Goal: Task Accomplishment & Management: Manage account settings

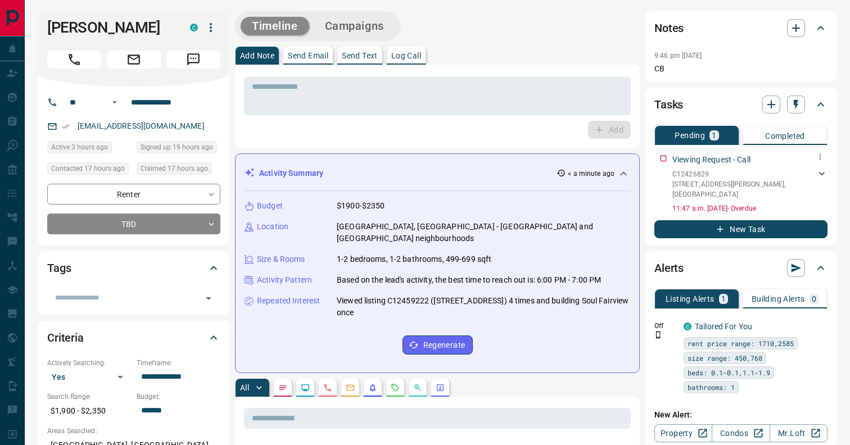
click at [825, 178] on icon at bounding box center [821, 173] width 11 height 11
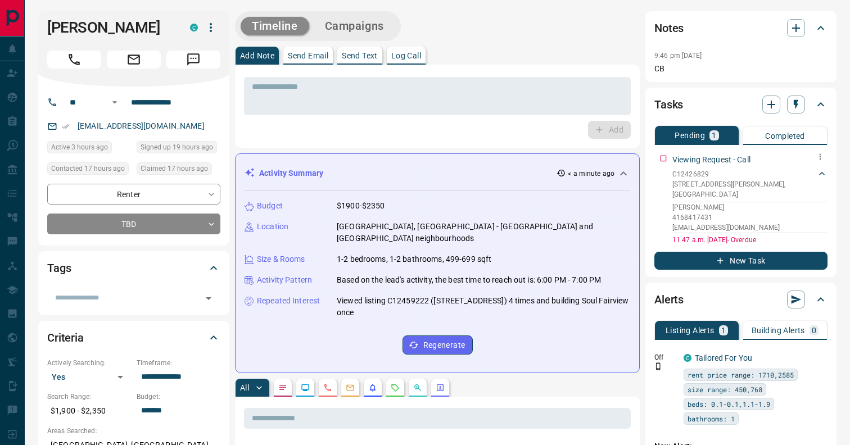
click at [822, 171] on icon at bounding box center [821, 173] width 11 height 11
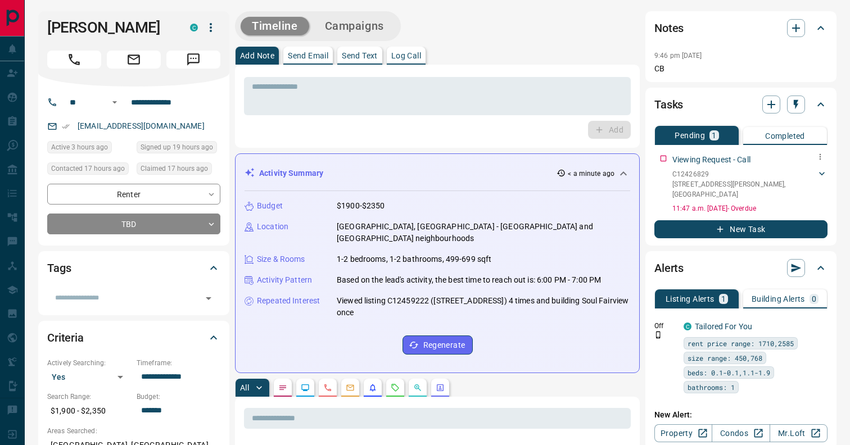
click at [820, 171] on icon at bounding box center [821, 173] width 11 height 11
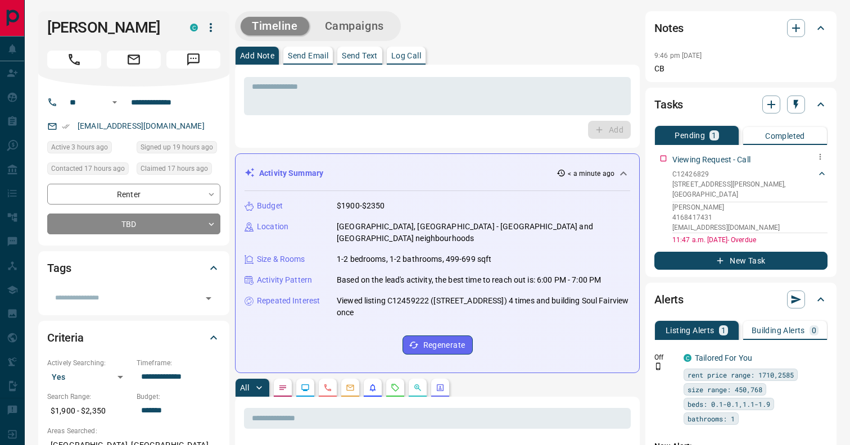
click at [820, 171] on icon at bounding box center [821, 173] width 11 height 11
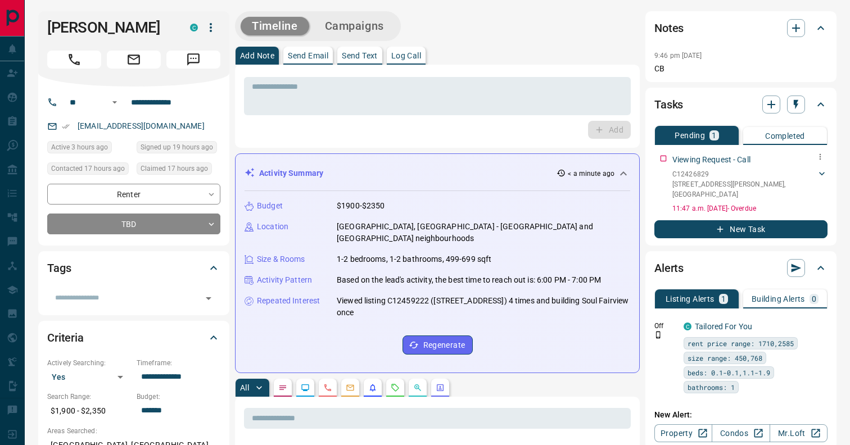
click at [820, 171] on icon at bounding box center [821, 173] width 11 height 11
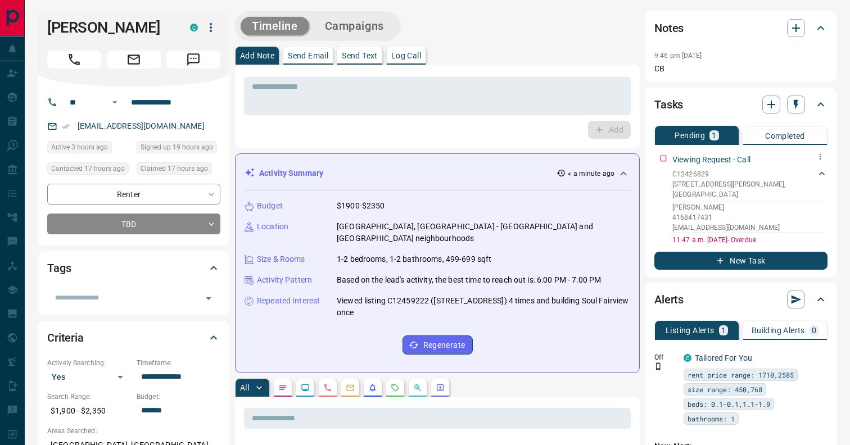
click at [702, 202] on p "[PERSON_NAME]" at bounding box center [749, 207] width 155 height 10
click at [828, 195] on div "Tasks Pending 1 Completed Viewing Request - Call C12426829 516 - [STREET_ADDRES…" at bounding box center [740, 182] width 191 height 189
click at [702, 202] on p "[PERSON_NAME]" at bounding box center [749, 207] width 155 height 10
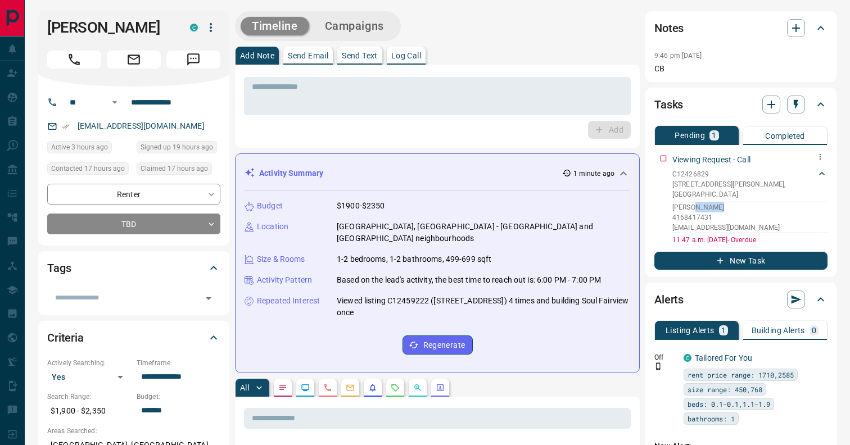
click at [702, 202] on p "[PERSON_NAME]" at bounding box center [749, 207] width 155 height 10
click at [665, 185] on div "Viewing Request - Call C12426829 516 - [STREET_ADDRESS][GEOGRAPHIC_DATA][PERSON…" at bounding box center [740, 198] width 173 height 96
click at [824, 174] on icon at bounding box center [821, 173] width 11 height 11
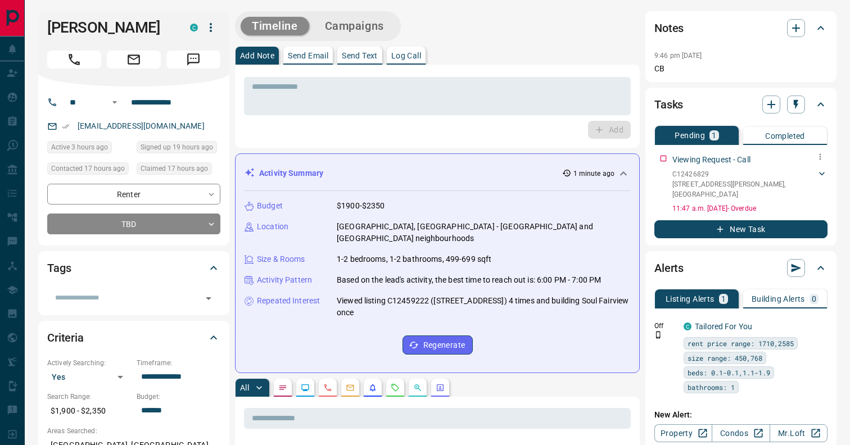
click at [824, 174] on icon at bounding box center [821, 173] width 11 height 11
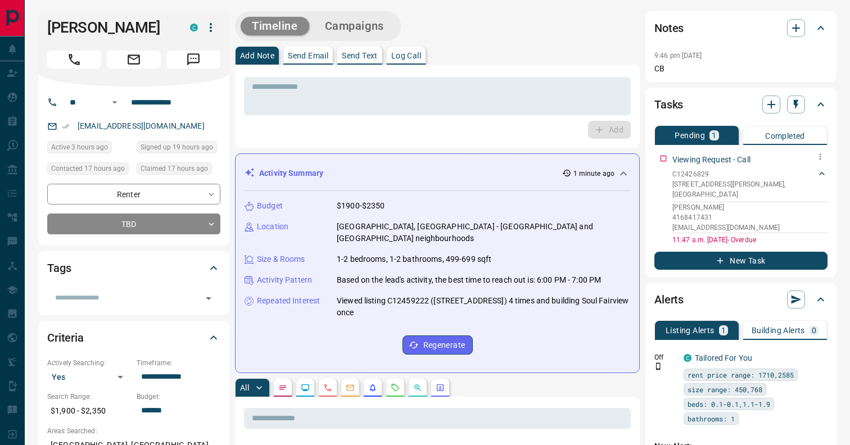
click at [824, 174] on icon at bounding box center [821, 173] width 11 height 11
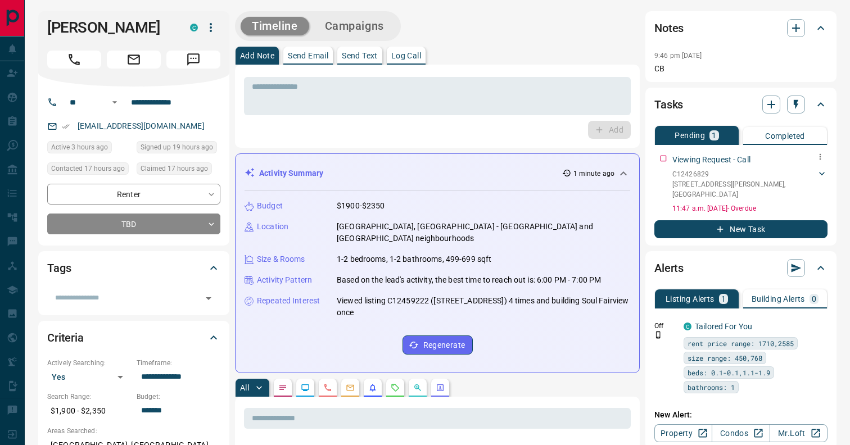
click at [772, 183] on p "[STREET_ADDRESS][PERSON_NAME]" at bounding box center [744, 189] width 144 height 20
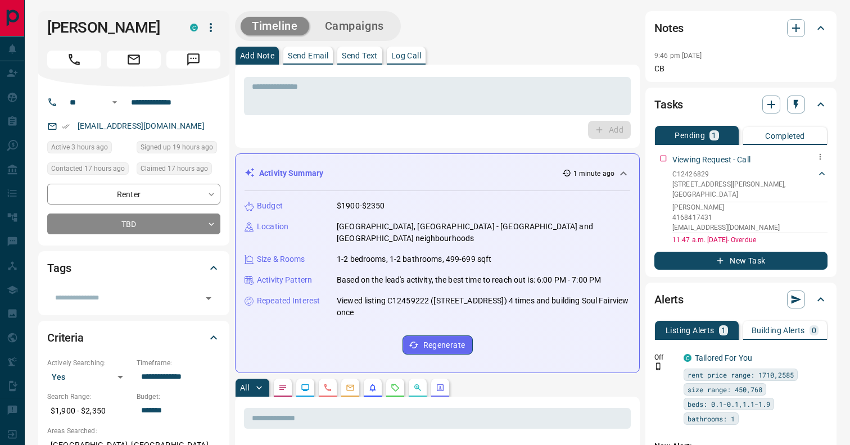
click at [821, 178] on icon at bounding box center [821, 173] width 11 height 11
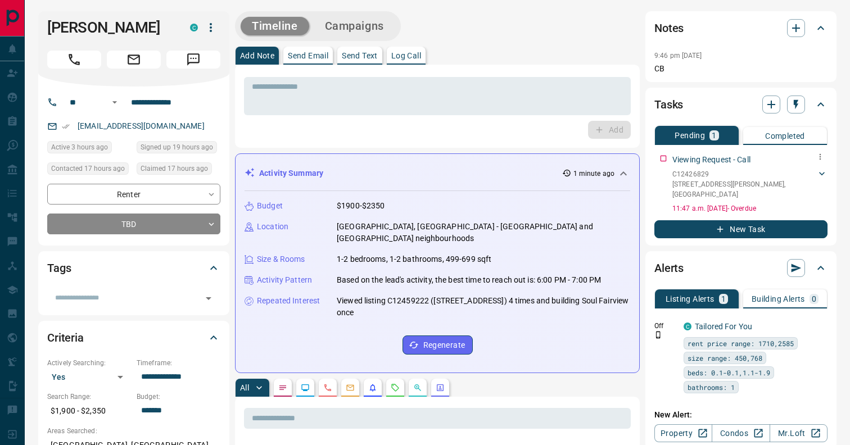
click at [820, 175] on icon at bounding box center [821, 173] width 11 height 11
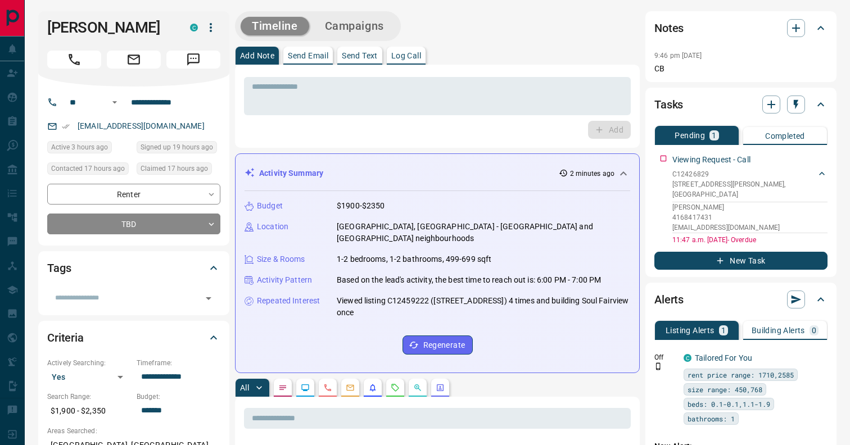
click at [372, 222] on p "[GEOGRAPHIC_DATA], [GEOGRAPHIC_DATA] - [GEOGRAPHIC_DATA] and [GEOGRAPHIC_DATA] …" at bounding box center [483, 233] width 293 height 24
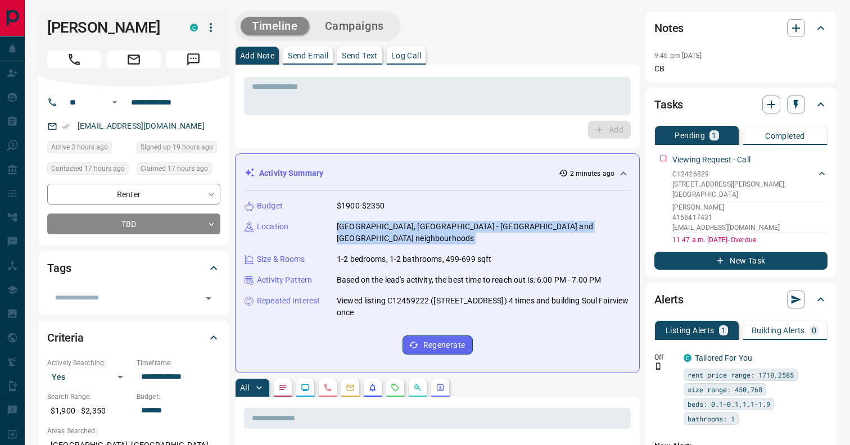
click at [372, 222] on p "[GEOGRAPHIC_DATA], [GEOGRAPHIC_DATA] - [GEOGRAPHIC_DATA] and [GEOGRAPHIC_DATA] …" at bounding box center [483, 233] width 293 height 24
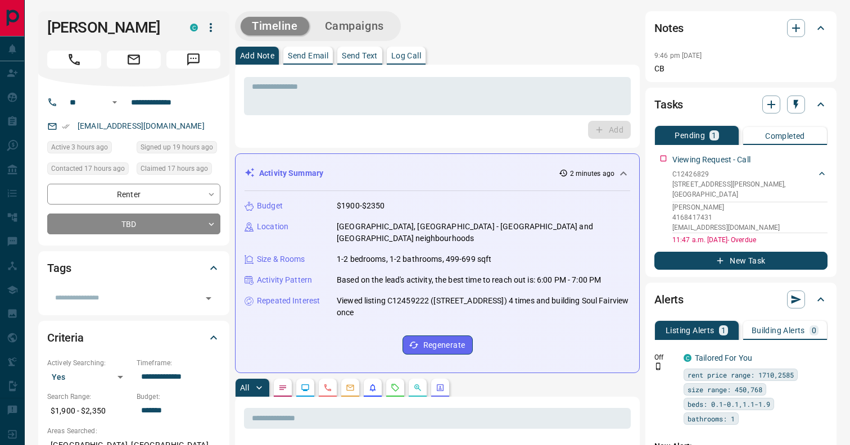
click at [370, 208] on p "$1900-$2350" at bounding box center [361, 206] width 48 height 12
click at [377, 237] on div "Budget $1900-$2350 Location [GEOGRAPHIC_DATA], [GEOGRAPHIC_DATA] - [GEOGRAPHIC_…" at bounding box center [438, 277] width 386 height 173
click at [375, 254] on p "1-2 bedrooms, 1-2 bathrooms, 499-699 sqft" at bounding box center [414, 260] width 155 height 12
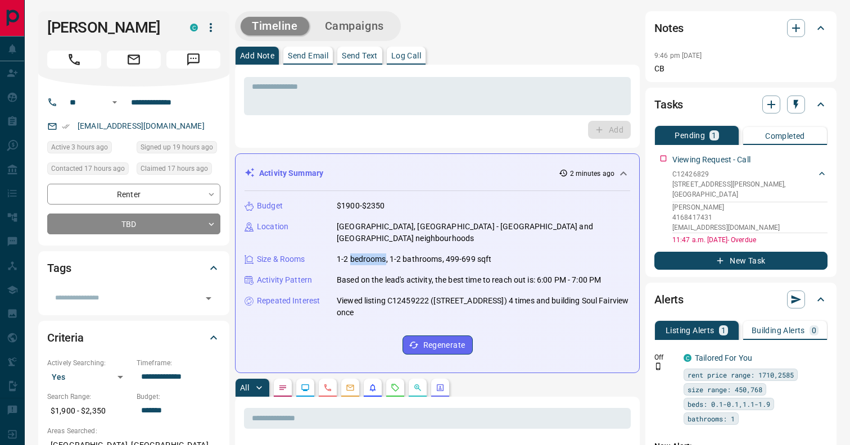
click at [375, 254] on p "1-2 bedrooms, 1-2 bathrooms, 499-699 sqft" at bounding box center [414, 260] width 155 height 12
click at [381, 274] on p "Based on the lead's activity, the best time to reach out is: 6:00 PM - 7:00 PM" at bounding box center [469, 280] width 264 height 12
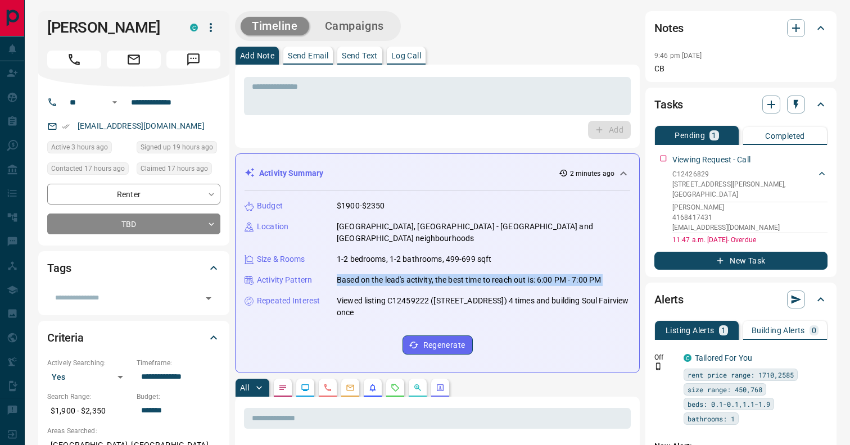
click at [381, 274] on p "Based on the lead's activity, the best time to reach out is: 6:00 PM - 7:00 PM" at bounding box center [469, 280] width 264 height 12
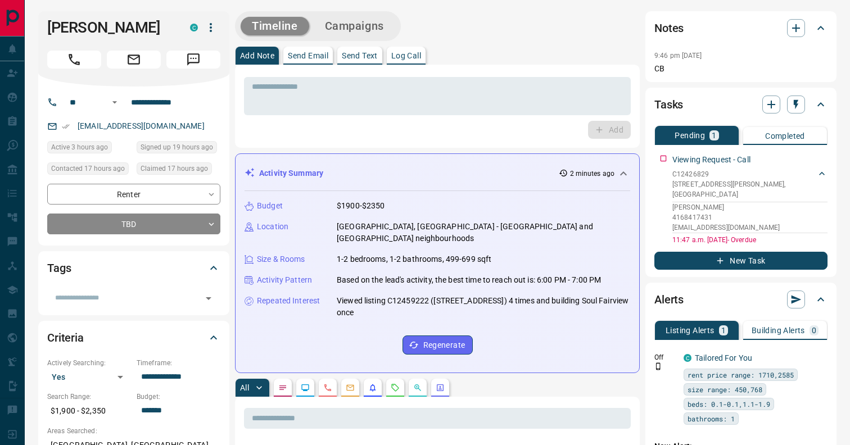
click at [385, 295] on p "Viewed listing C12459222 ([STREET_ADDRESS]) 4 times and building Soul Fairview …" at bounding box center [483, 307] width 293 height 24
click at [361, 202] on p "$1900-$2350" at bounding box center [361, 206] width 48 height 12
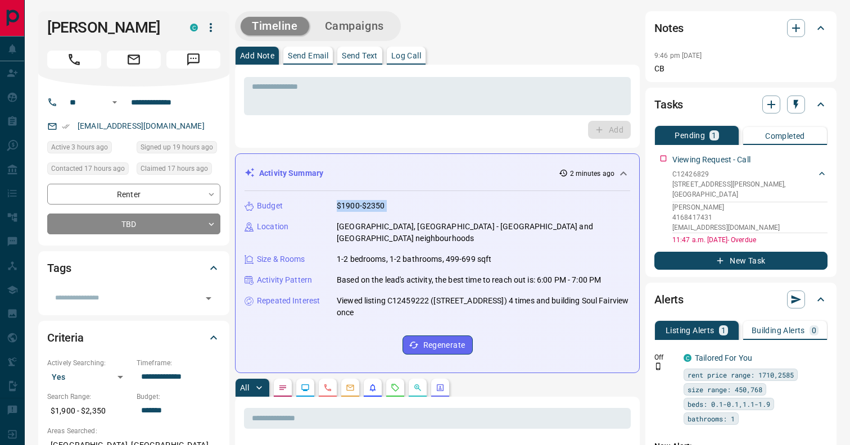
click at [361, 202] on p "$1900-$2350" at bounding box center [361, 206] width 48 height 12
click at [361, 220] on div "Budget $1900-$2350 Location [GEOGRAPHIC_DATA], [GEOGRAPHIC_DATA] - [GEOGRAPHIC_…" at bounding box center [438, 277] width 386 height 173
